Goal: Find contact information: Find contact information

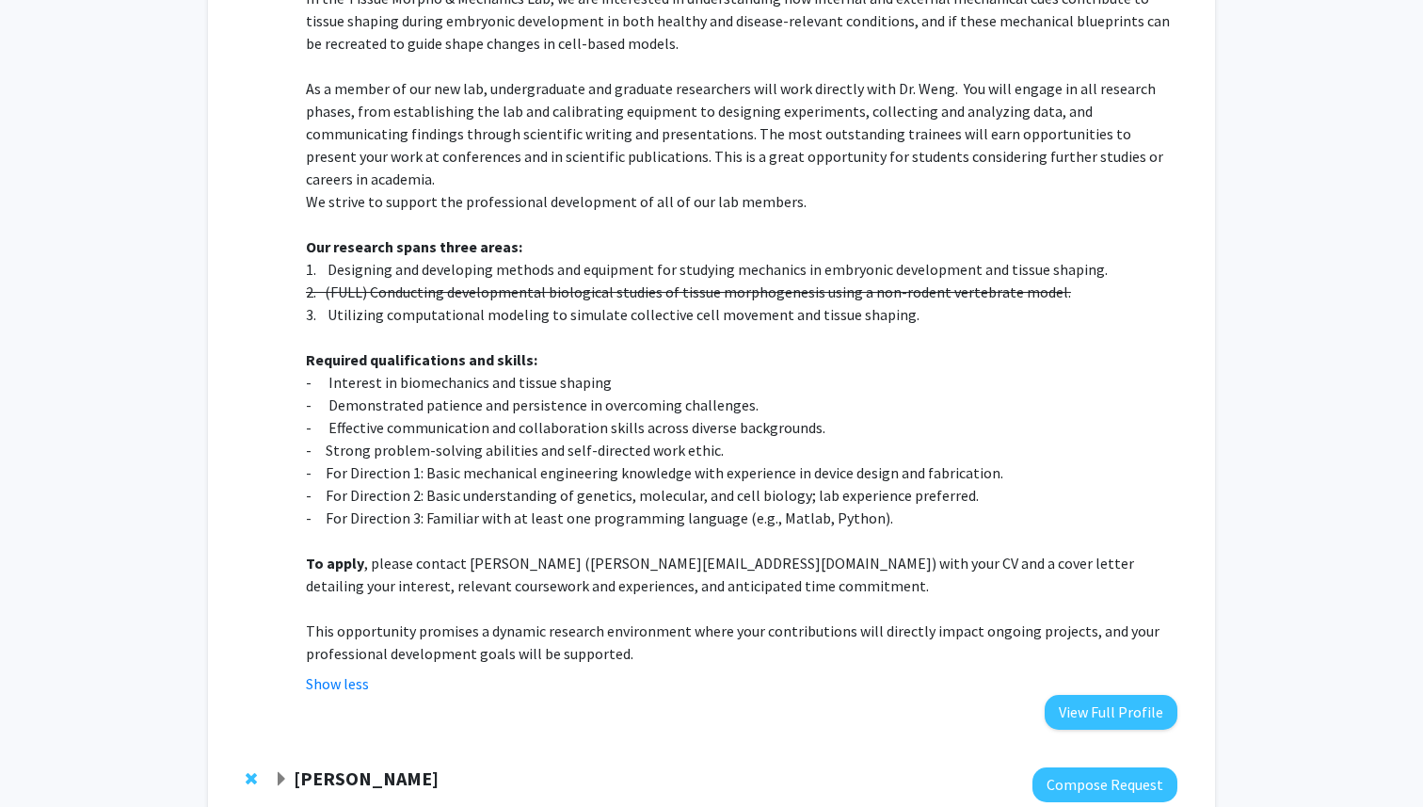
scroll to position [1880, 0]
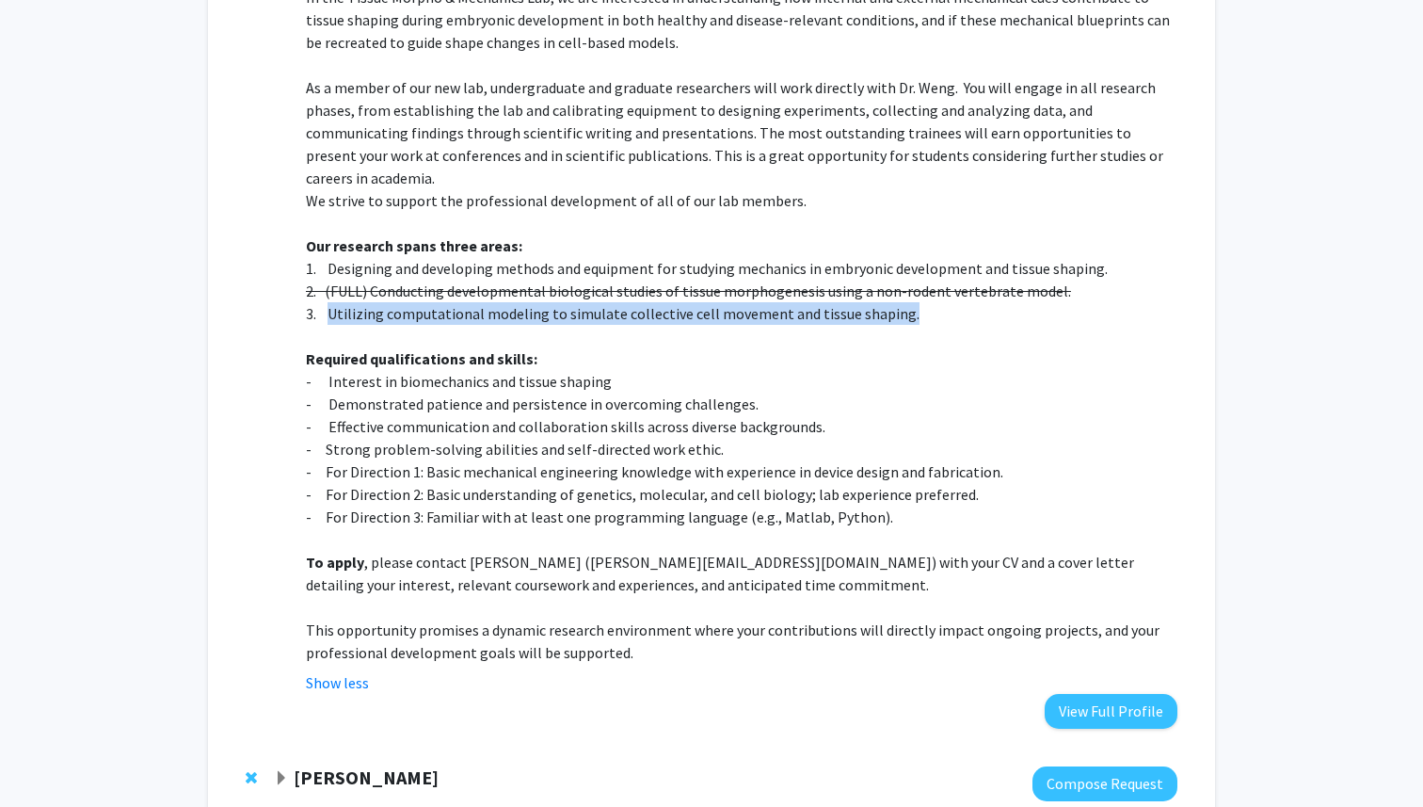
drag, startPoint x: 331, startPoint y: 257, endPoint x: 966, endPoint y: 252, distance: 634.4
click at [966, 302] on p "3. Utilizing computational modeling to simulate collective cell movement and ti…" at bounding box center [742, 313] width 872 height 23
copy p "Utilizing computational modeling to simulate collective cell movement and tissu…"
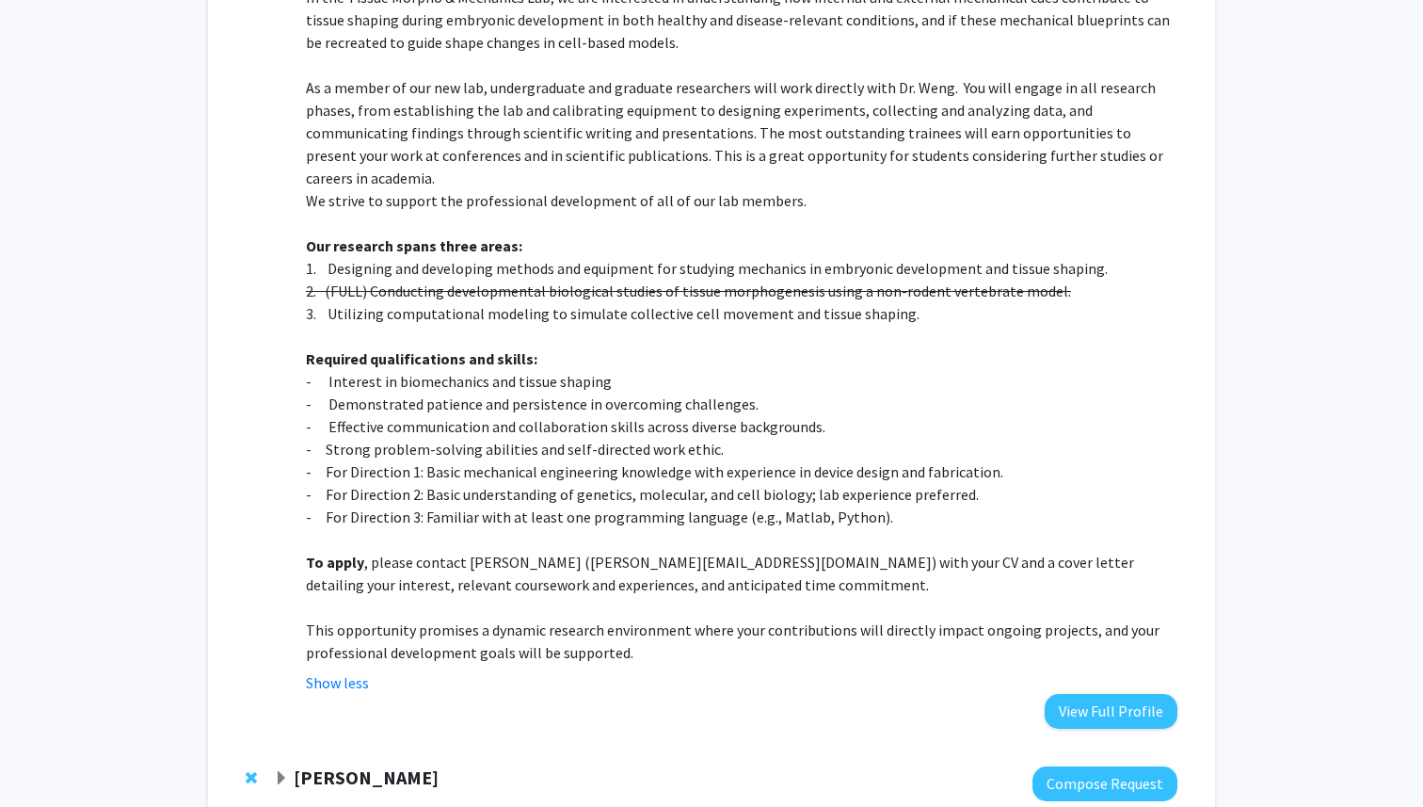
click at [448, 257] on p "1. Designing and developing methods and equipment for studying mechanics in emb…" at bounding box center [742, 268] width 872 height 23
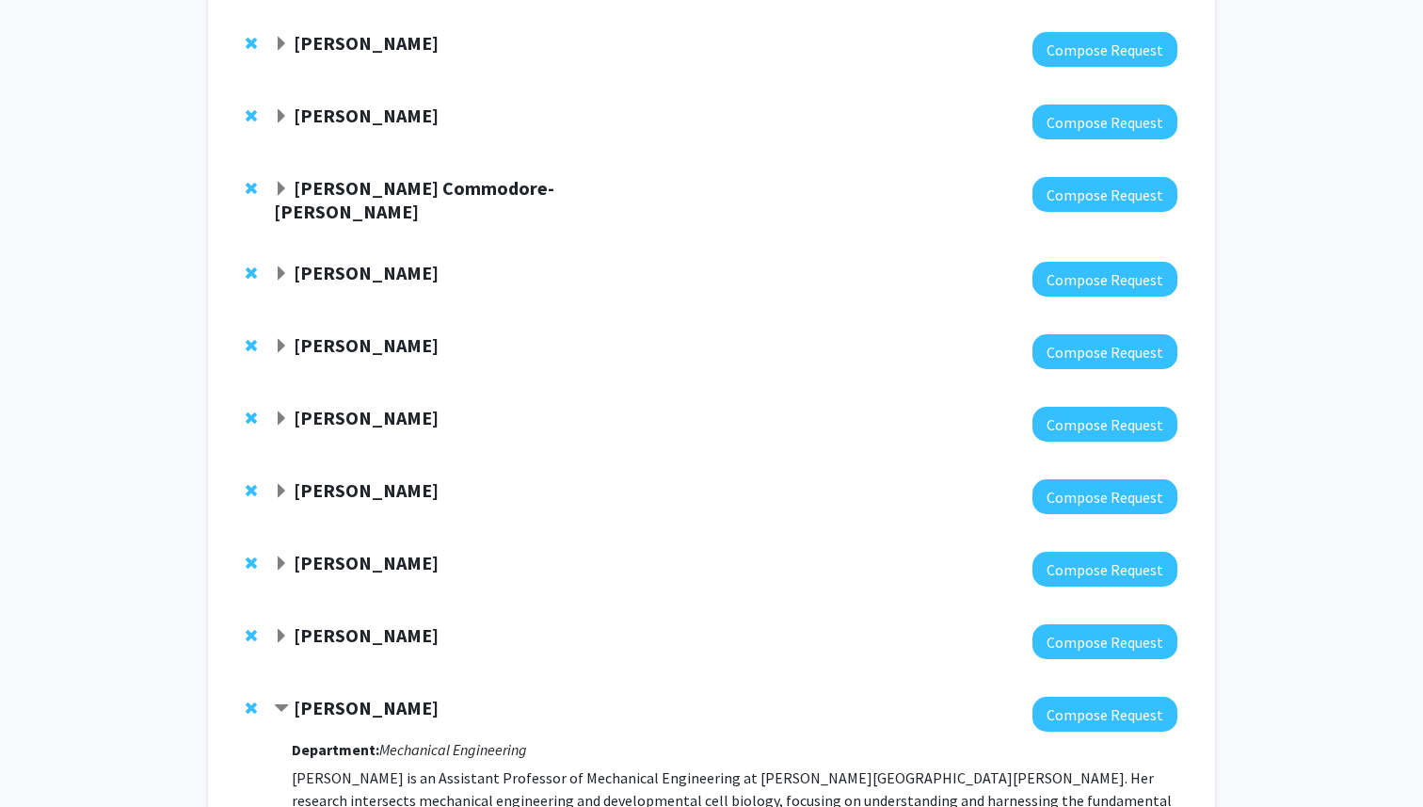
scroll to position [869, 0]
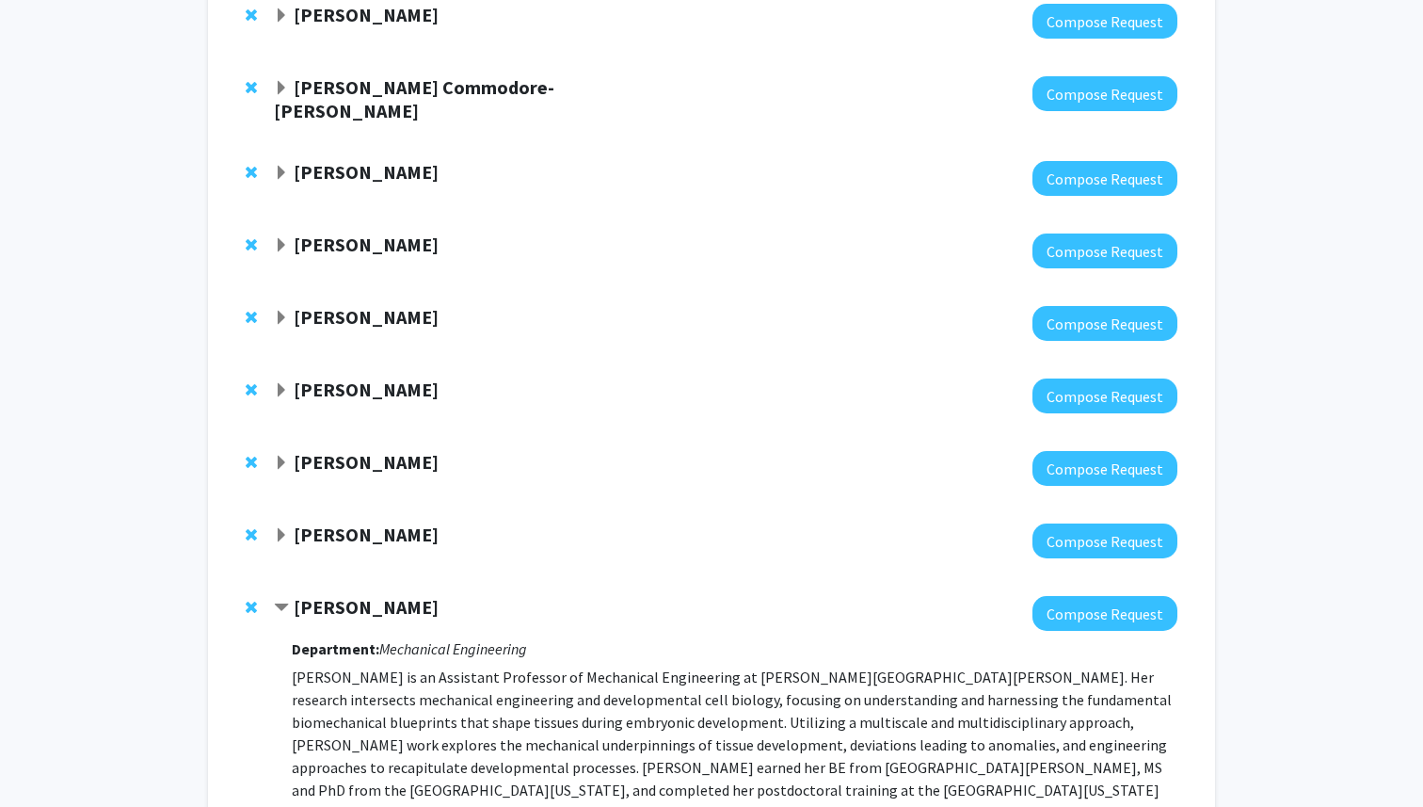
click at [274, 528] on span "Expand Karen Fleming Bookmark" at bounding box center [281, 535] width 15 height 15
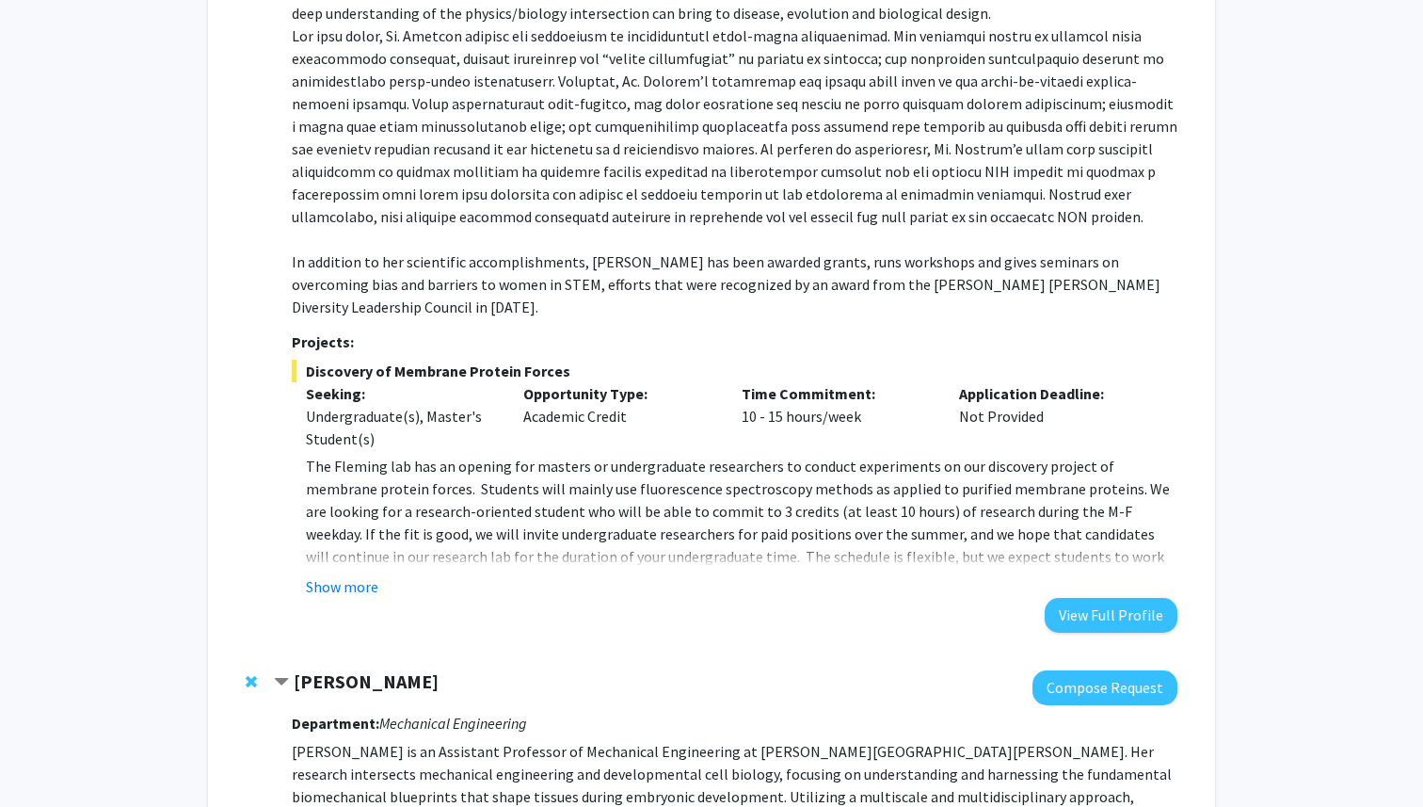
scroll to position [1506, 0]
click at [335, 574] on button "Show more" at bounding box center [342, 585] width 72 height 23
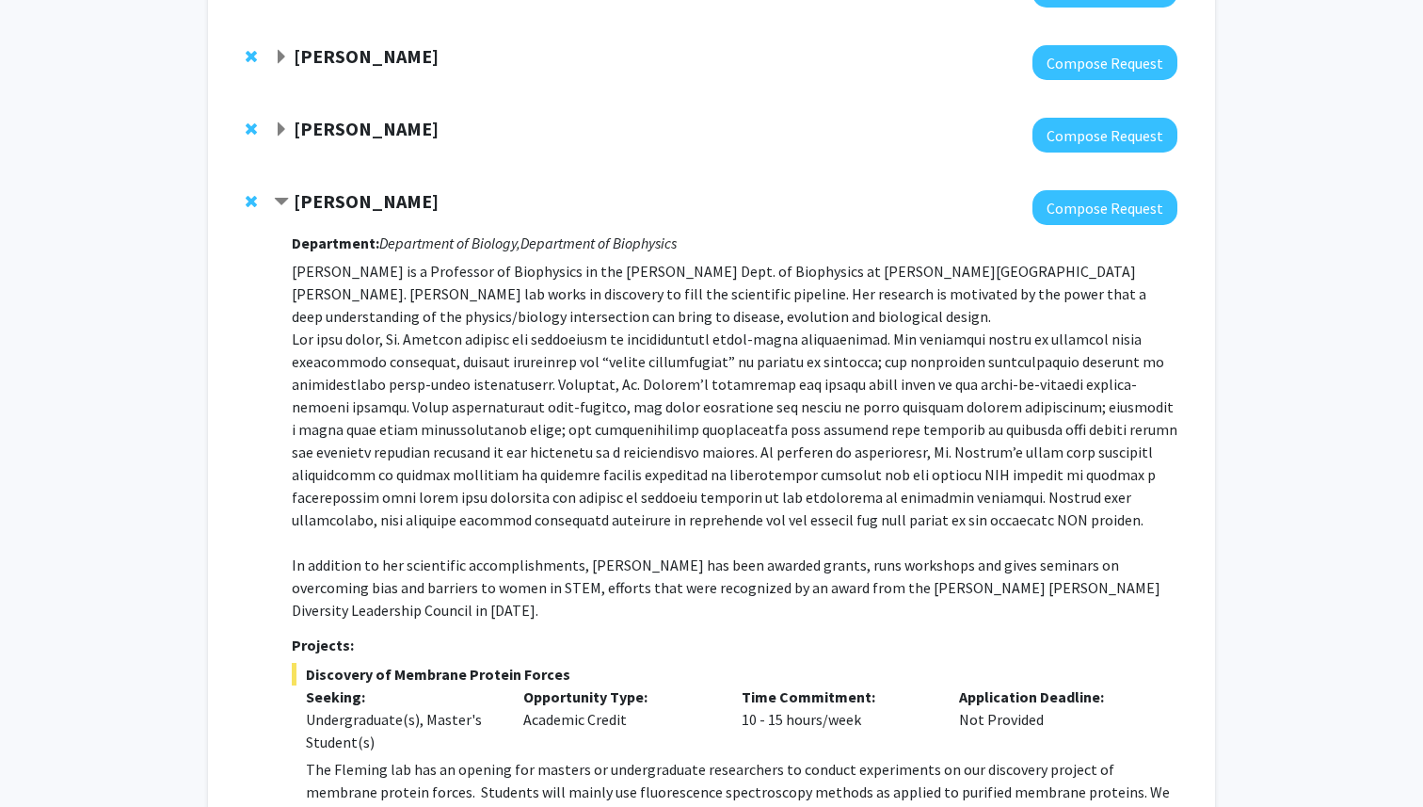
scroll to position [1095, 0]
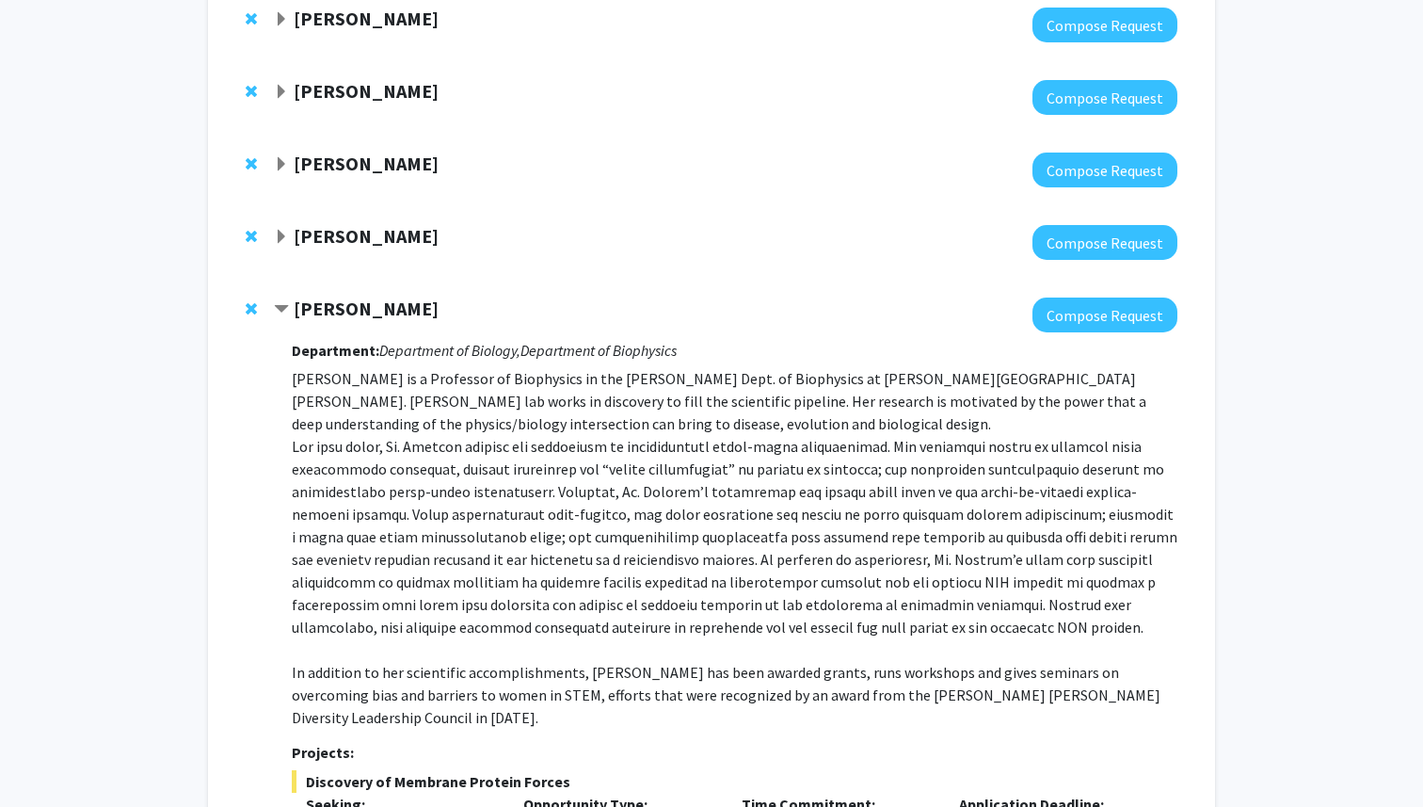
click at [284, 297] on div "[PERSON_NAME]" at bounding box center [477, 309] width 407 height 24
click at [280, 302] on span "Contract Karen Fleming Bookmark" at bounding box center [281, 309] width 15 height 15
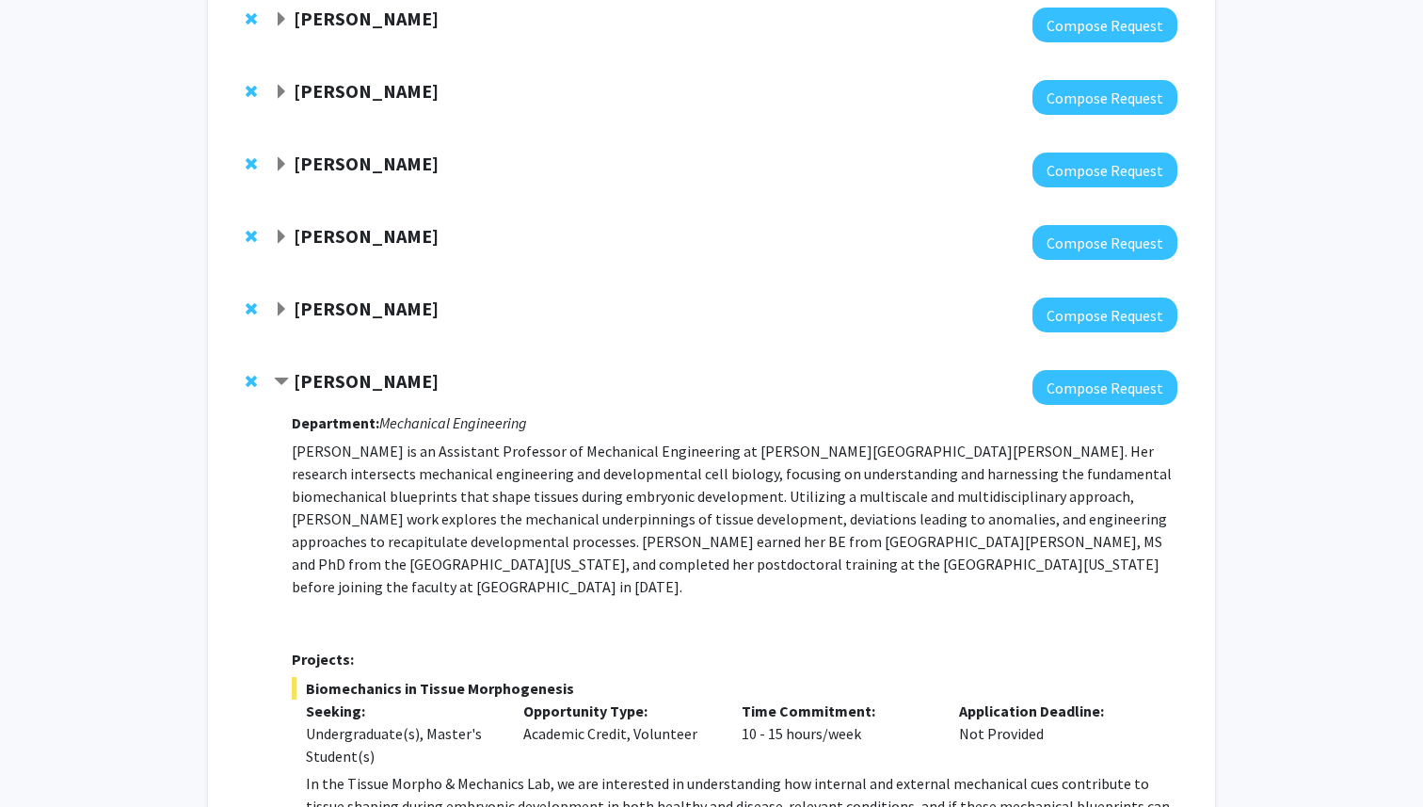
scroll to position [1054, 0]
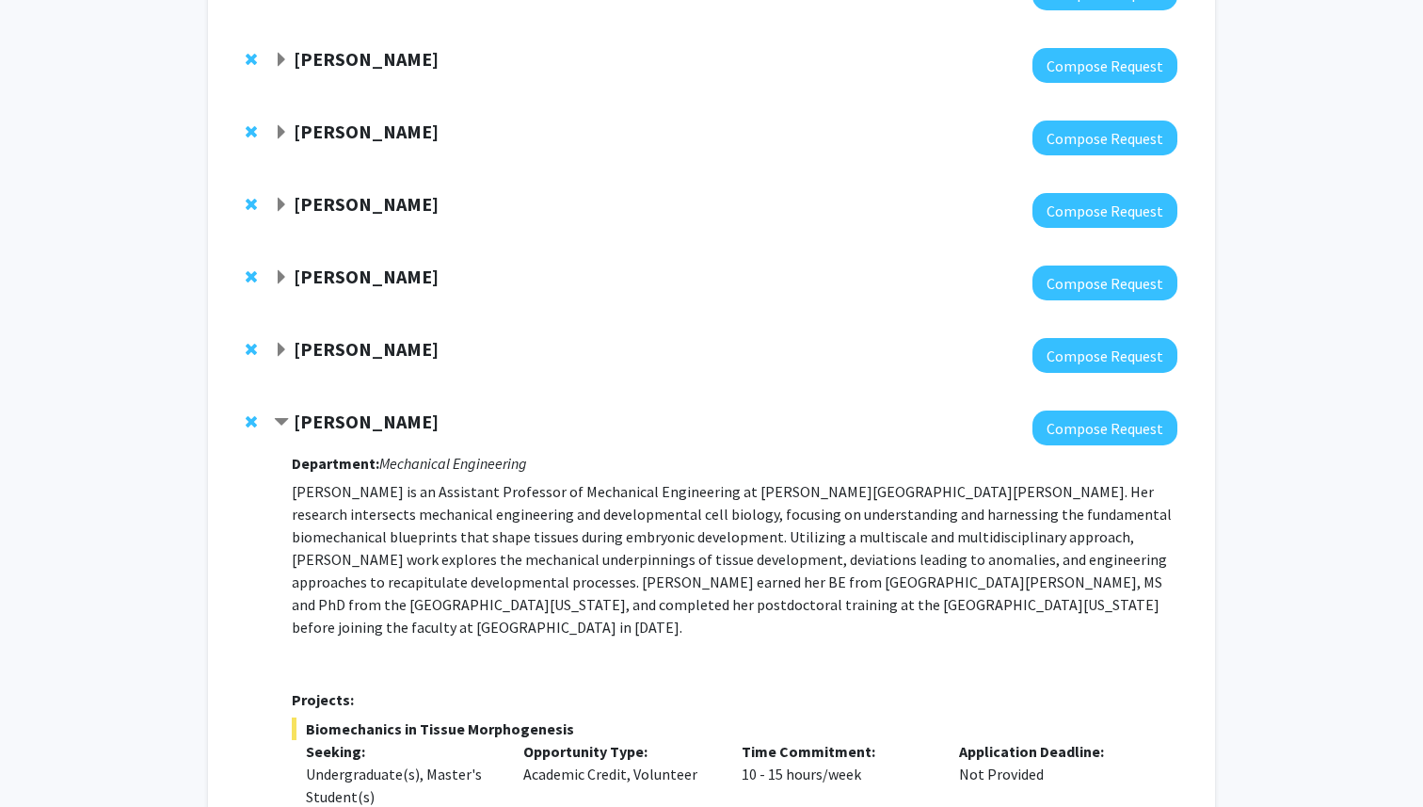
click at [280, 270] on span "Expand Lan Cheng Bookmark" at bounding box center [281, 277] width 15 height 15
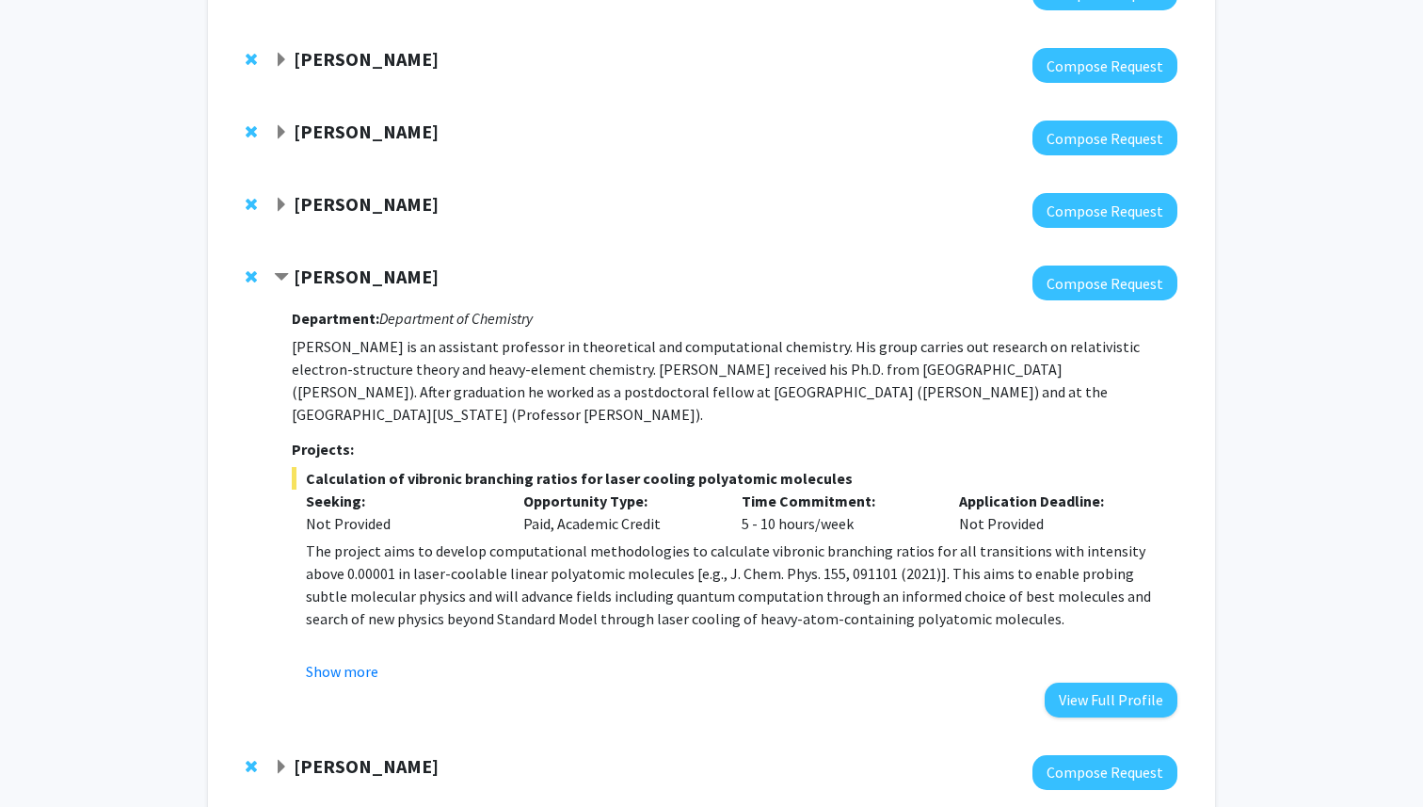
click at [280, 270] on span "Contract Lan Cheng Bookmark" at bounding box center [281, 277] width 15 height 15
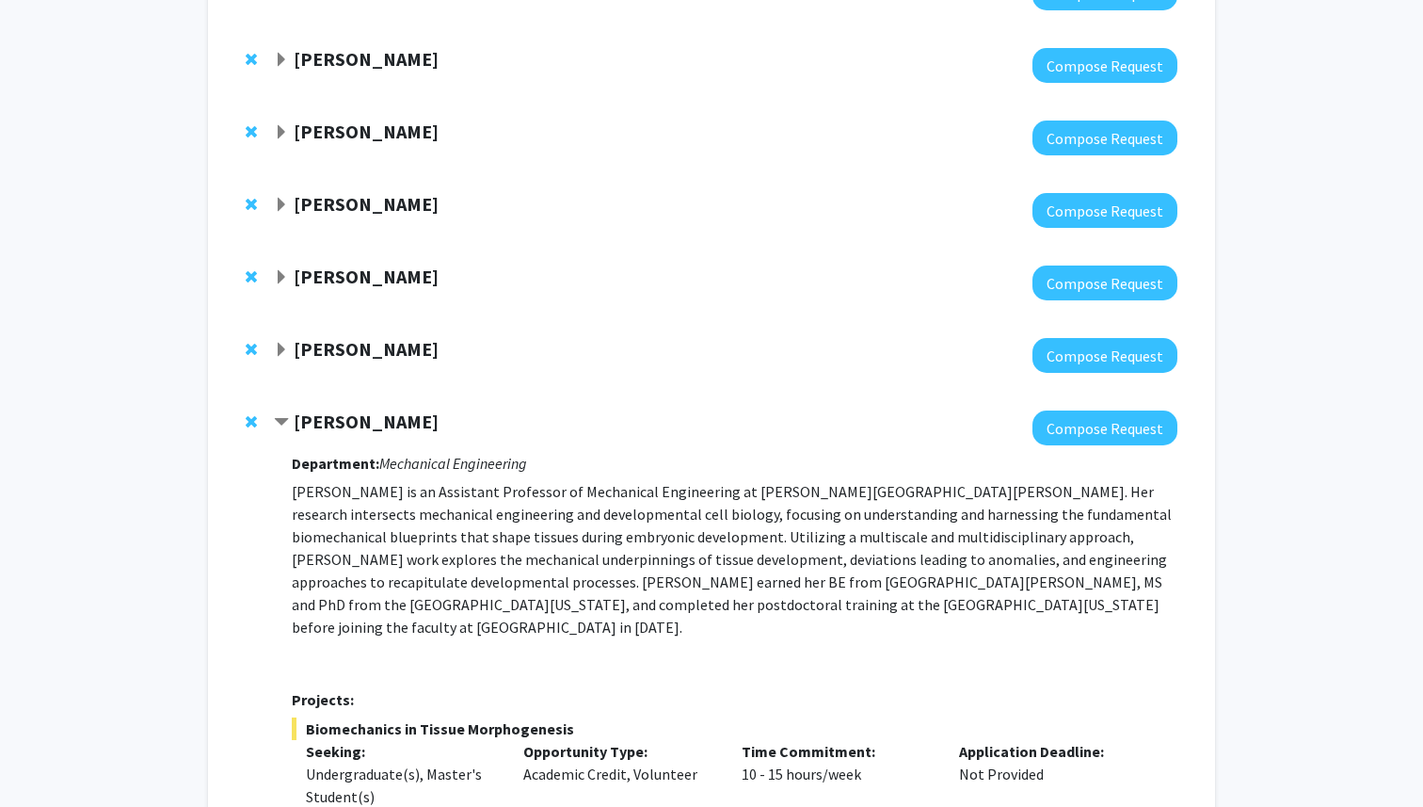
click at [280, 198] on span "Expand Raj Mukherjee Bookmark" at bounding box center [281, 205] width 15 height 15
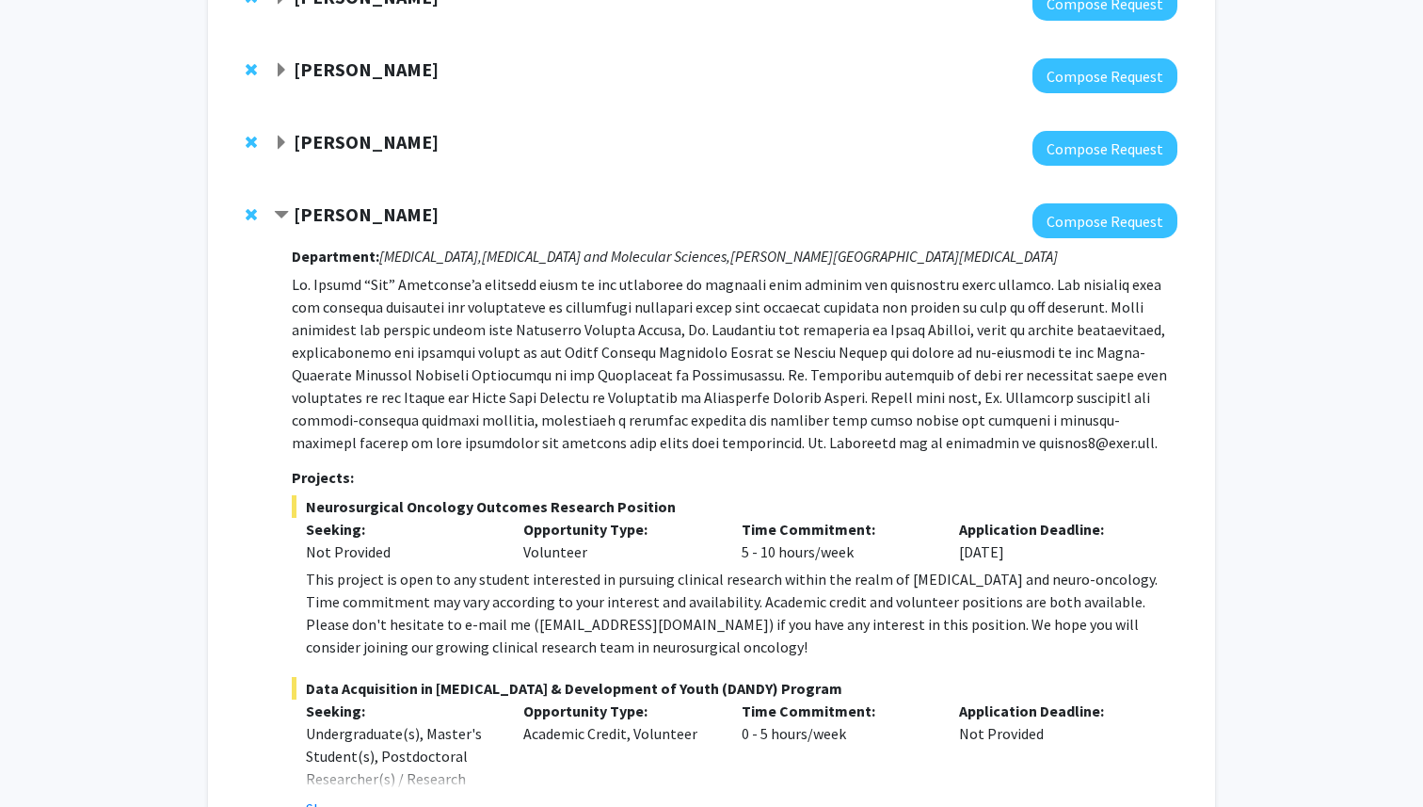
scroll to position [1040, 0]
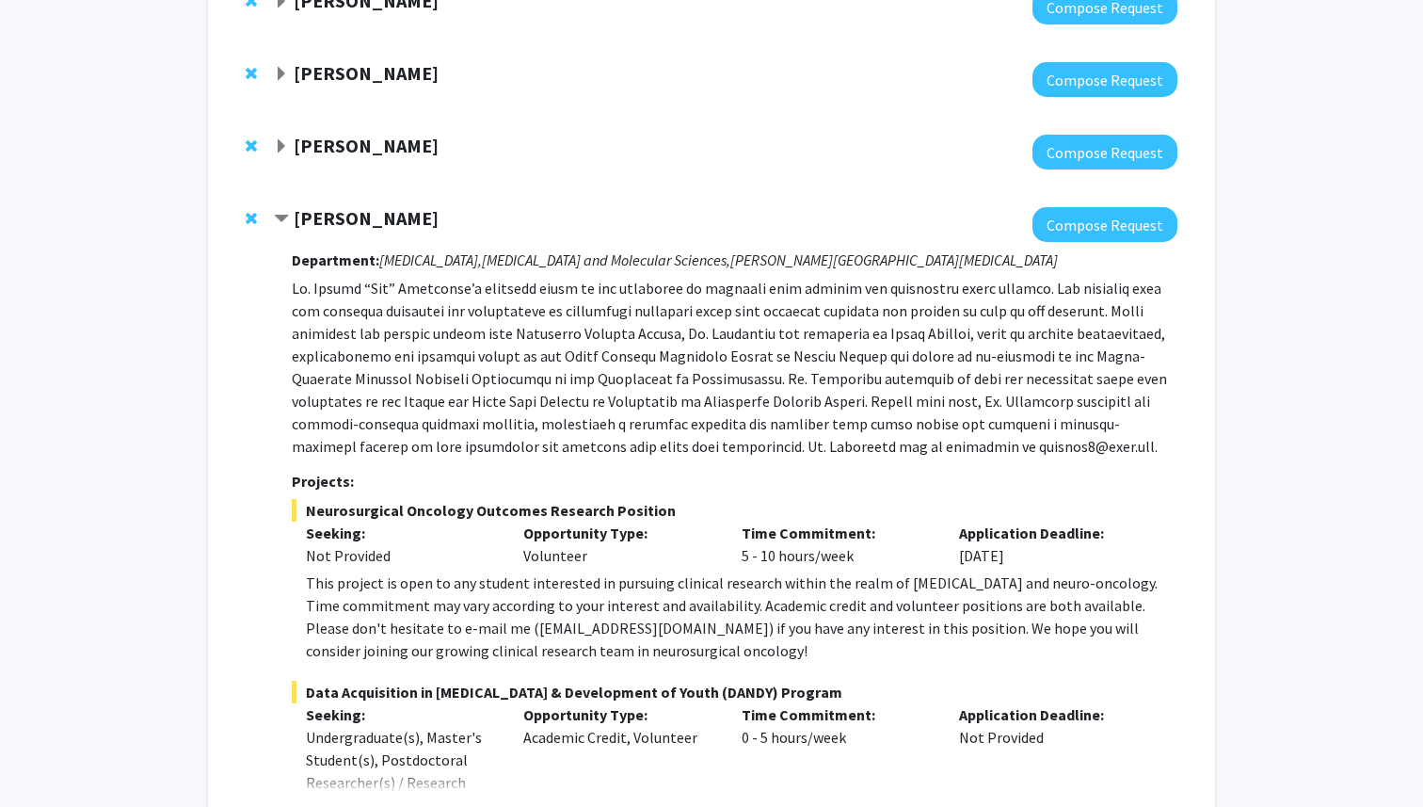
click at [280, 212] on span "Contract Raj Mukherjee Bookmark" at bounding box center [281, 219] width 15 height 15
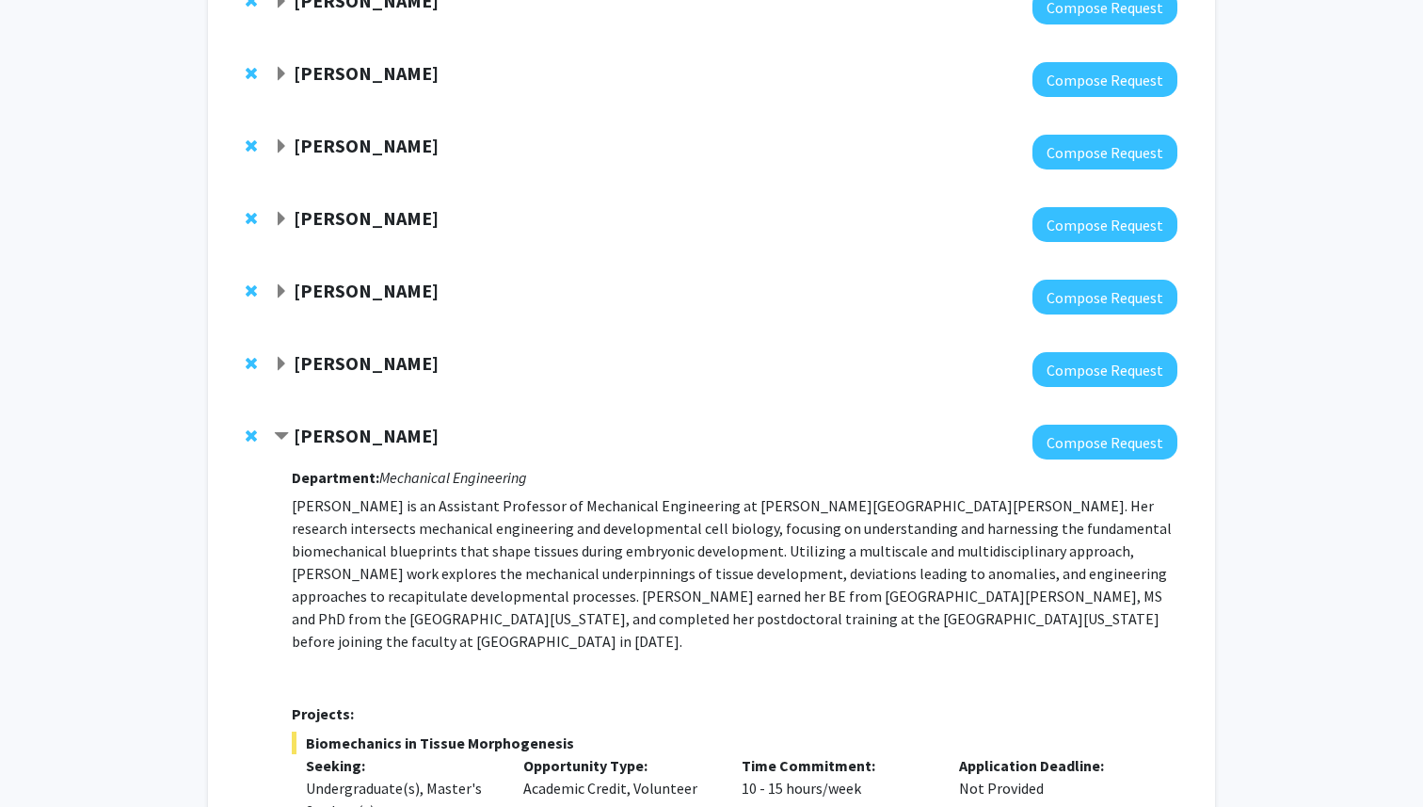
click at [279, 141] on span "Expand Ishan Barman Bookmark" at bounding box center [281, 146] width 15 height 15
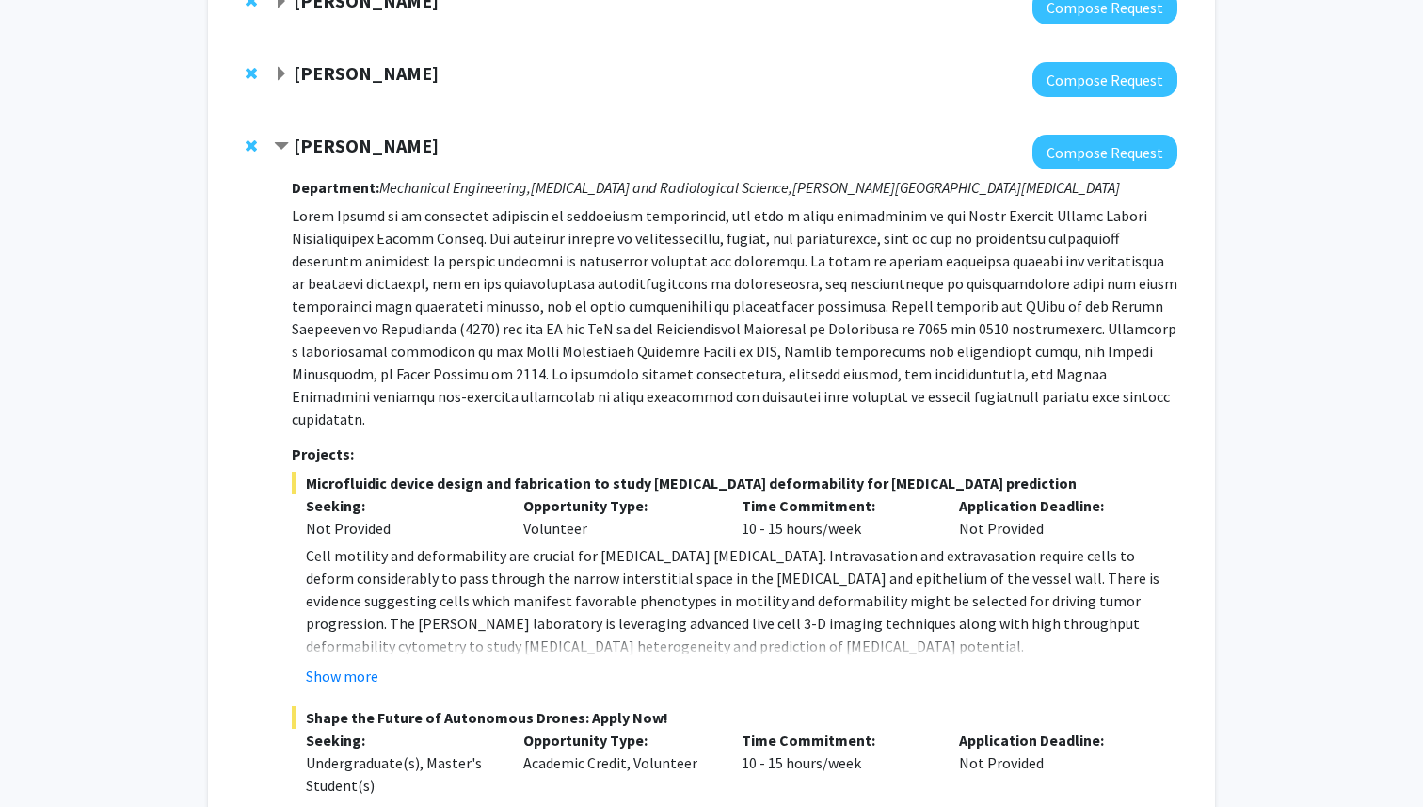
click at [279, 141] on span "Contract Ishan Barman Bookmark" at bounding box center [281, 146] width 15 height 15
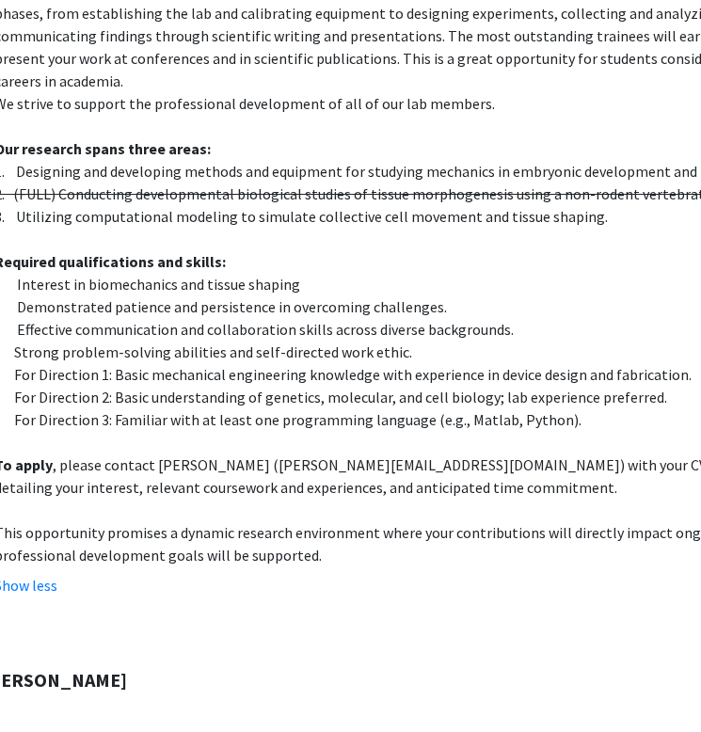
scroll to position [1977, 170]
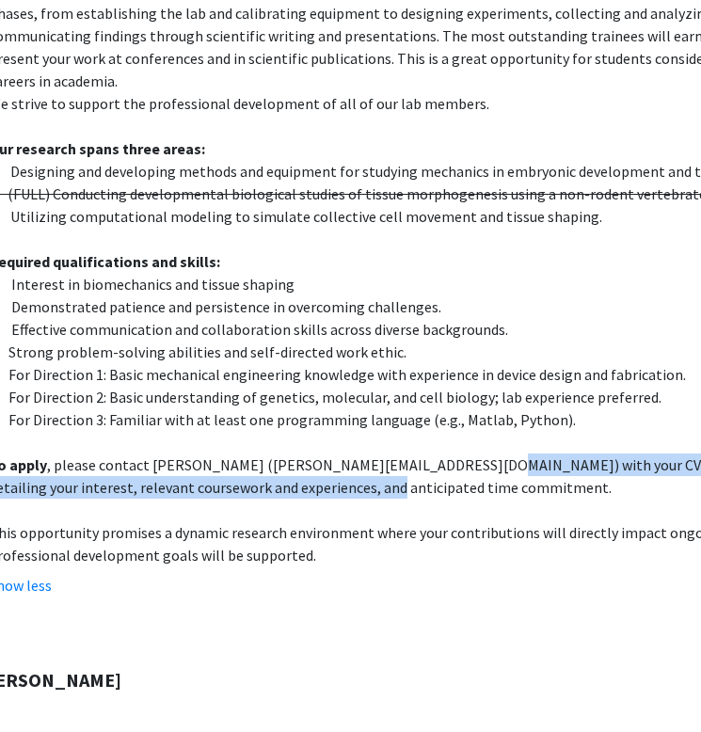
drag, startPoint x: 291, startPoint y: 430, endPoint x: 458, endPoint y: 408, distance: 169.0
click at [458, 454] on p "To apply , please contact [PERSON_NAME] ([PERSON_NAME][EMAIL_ADDRESS][DOMAIN_NA…" at bounding box center [425, 476] width 872 height 45
copy p "a cover letter detailing your interest, relevant coursework and experiences, an…"
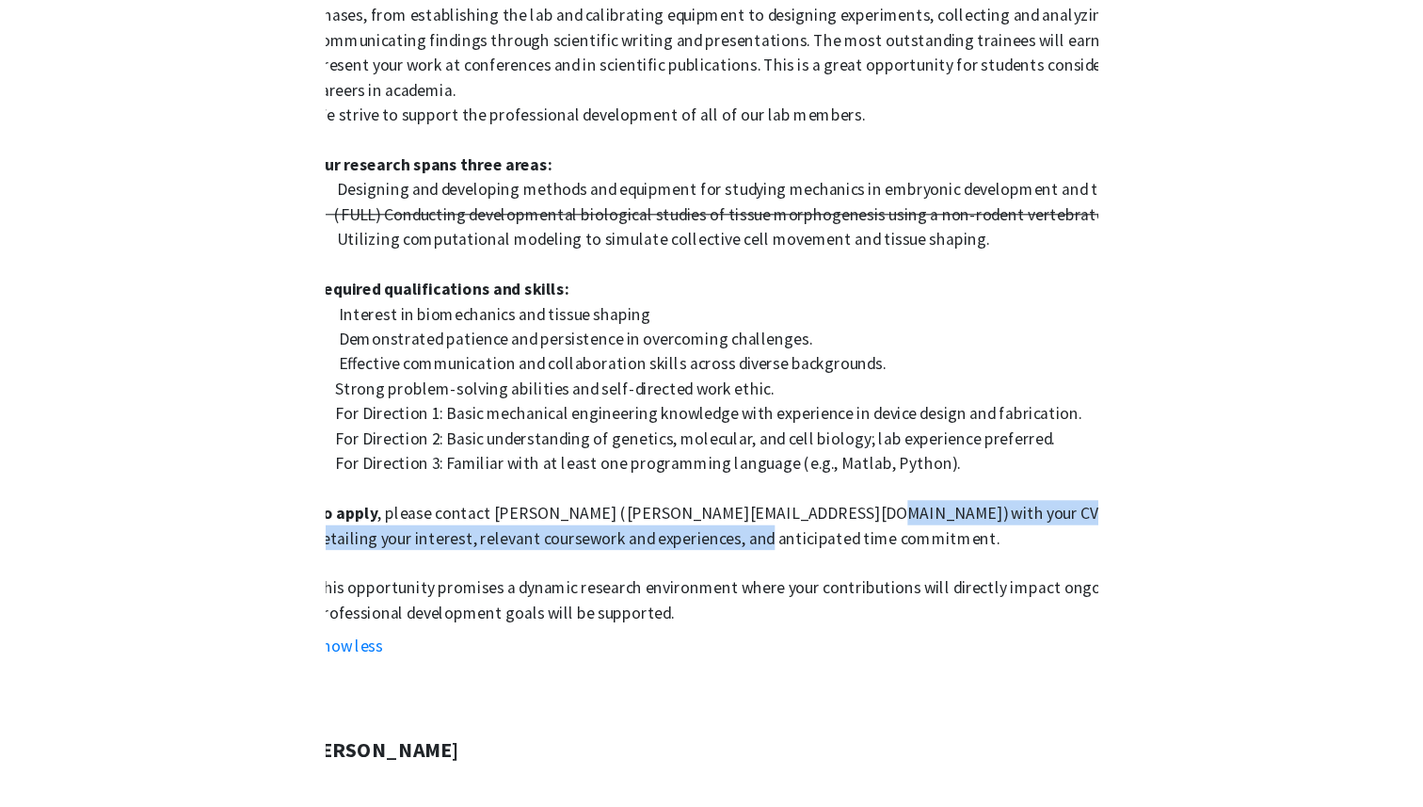
scroll to position [1977, 0]
